Goal: Information Seeking & Learning: Find specific fact

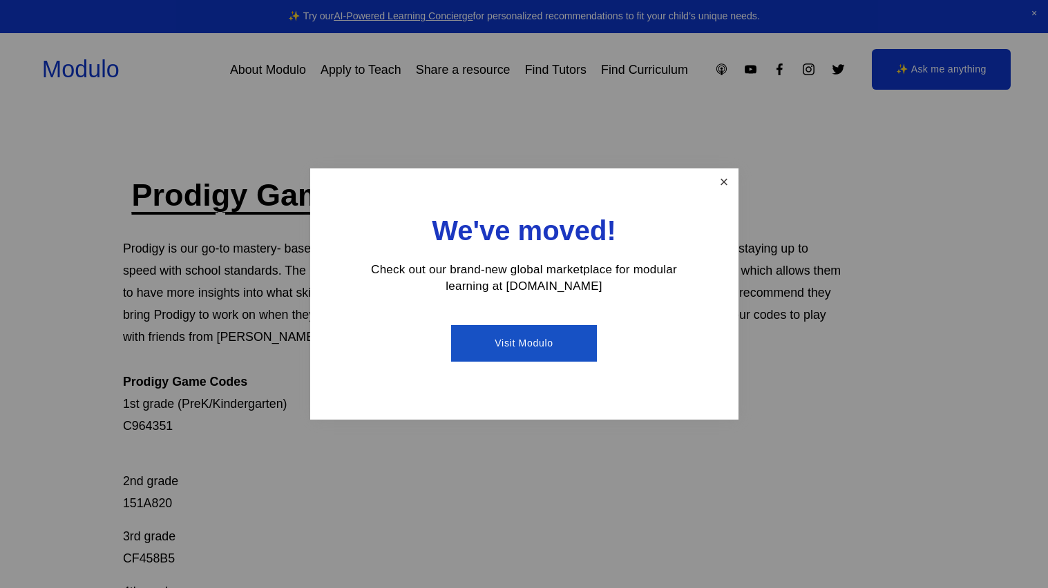
click at [730, 193] on link "Close" at bounding box center [723, 183] width 24 height 24
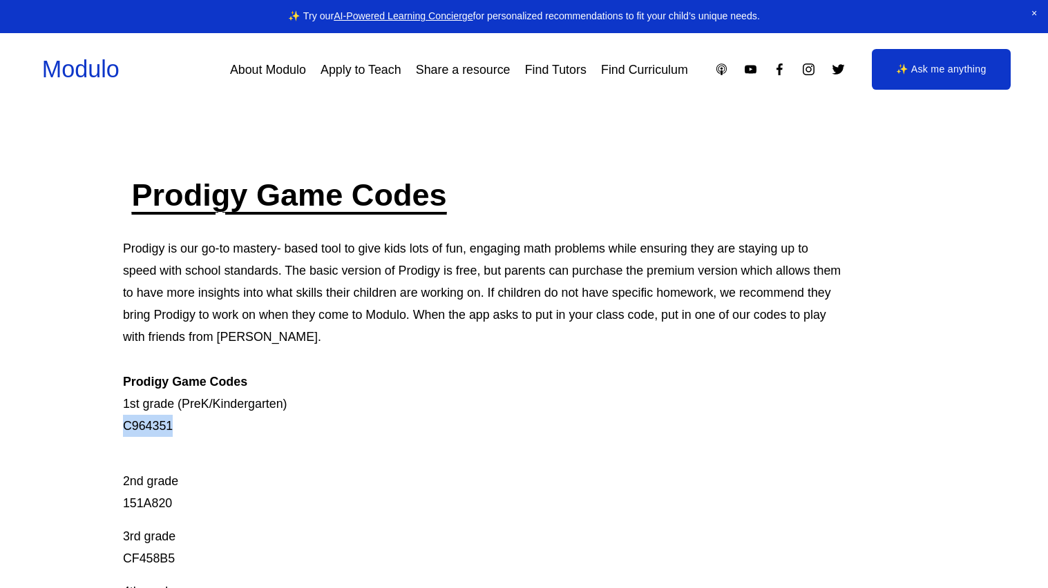
drag, startPoint x: 122, startPoint y: 425, endPoint x: 186, endPoint y: 437, distance: 65.3
click at [186, 437] on div "Prodigy Game Codes Prodigy is our go-to mastery- based tool to give kids lots o…" at bounding box center [483, 511] width 721 height 672
copy p "C964351"
drag, startPoint x: 168, startPoint y: 501, endPoint x: 115, endPoint y: 503, distance: 53.2
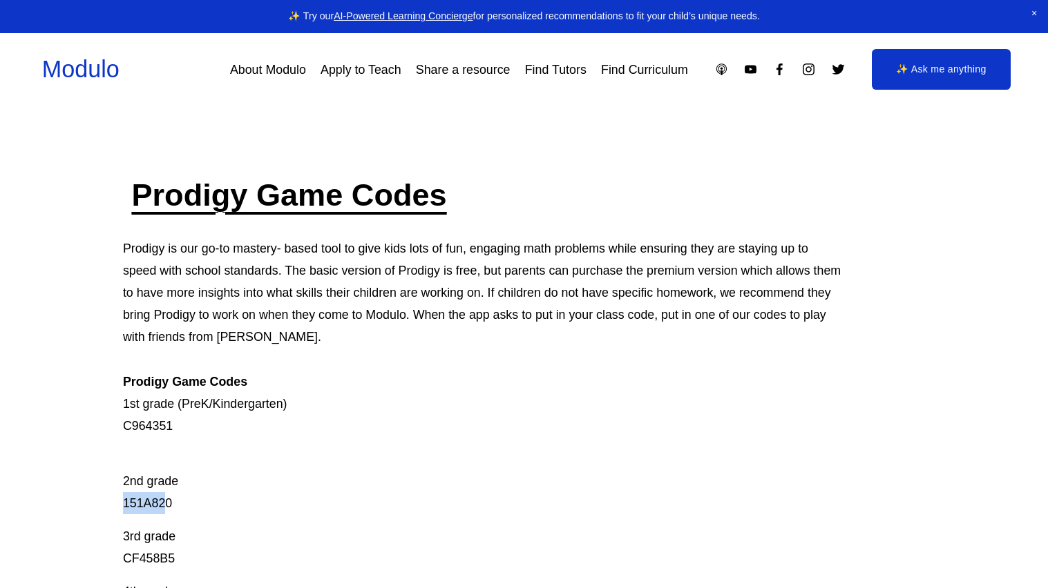
drag, startPoint x: 123, startPoint y: 501, endPoint x: 212, endPoint y: 503, distance: 89.1
click at [212, 503] on p "2nd grade 151A820" at bounding box center [483, 481] width 721 height 66
copy p "151A820"
